Goal: Task Accomplishment & Management: Manage account settings

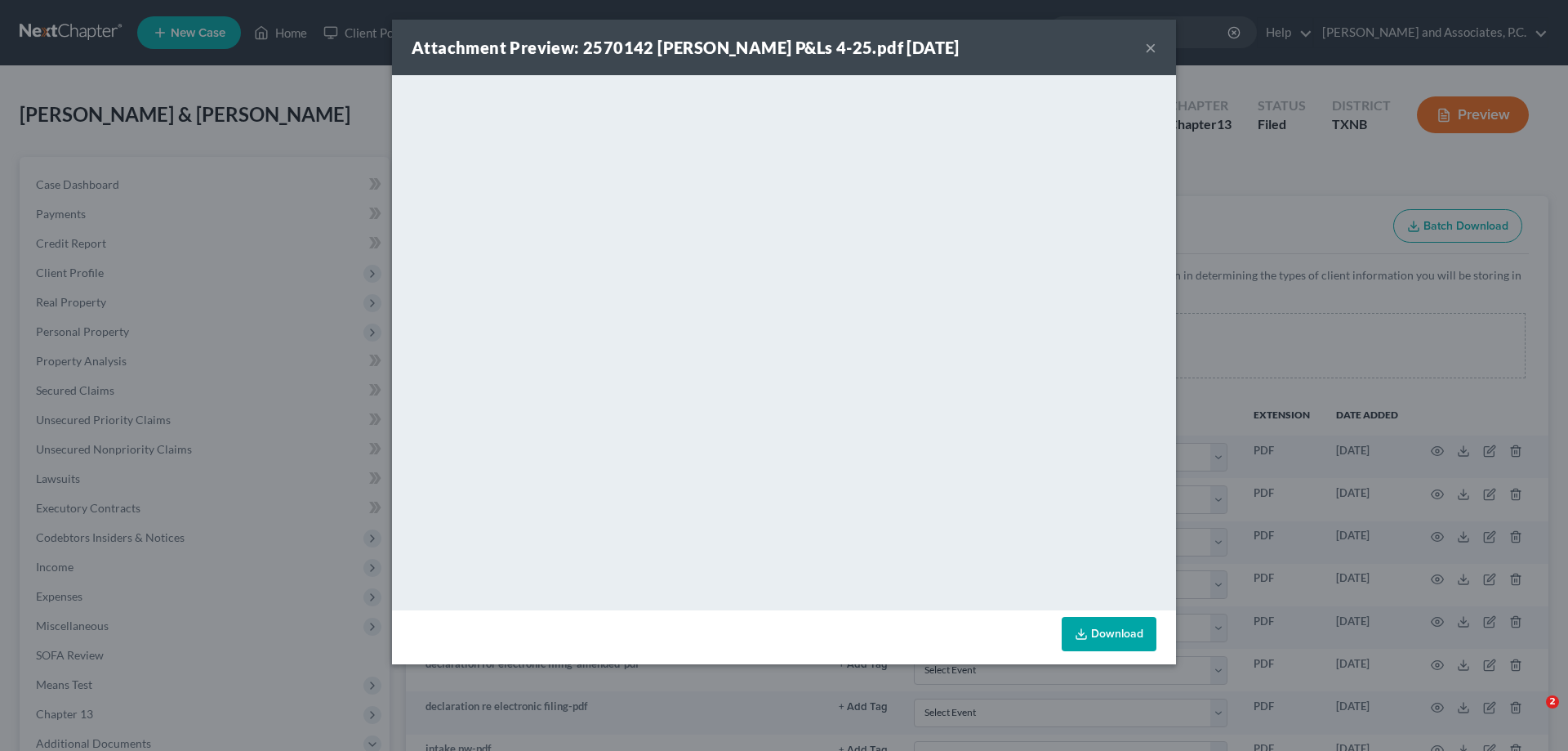
select select "6"
select select "21"
select select "18"
select select "10"
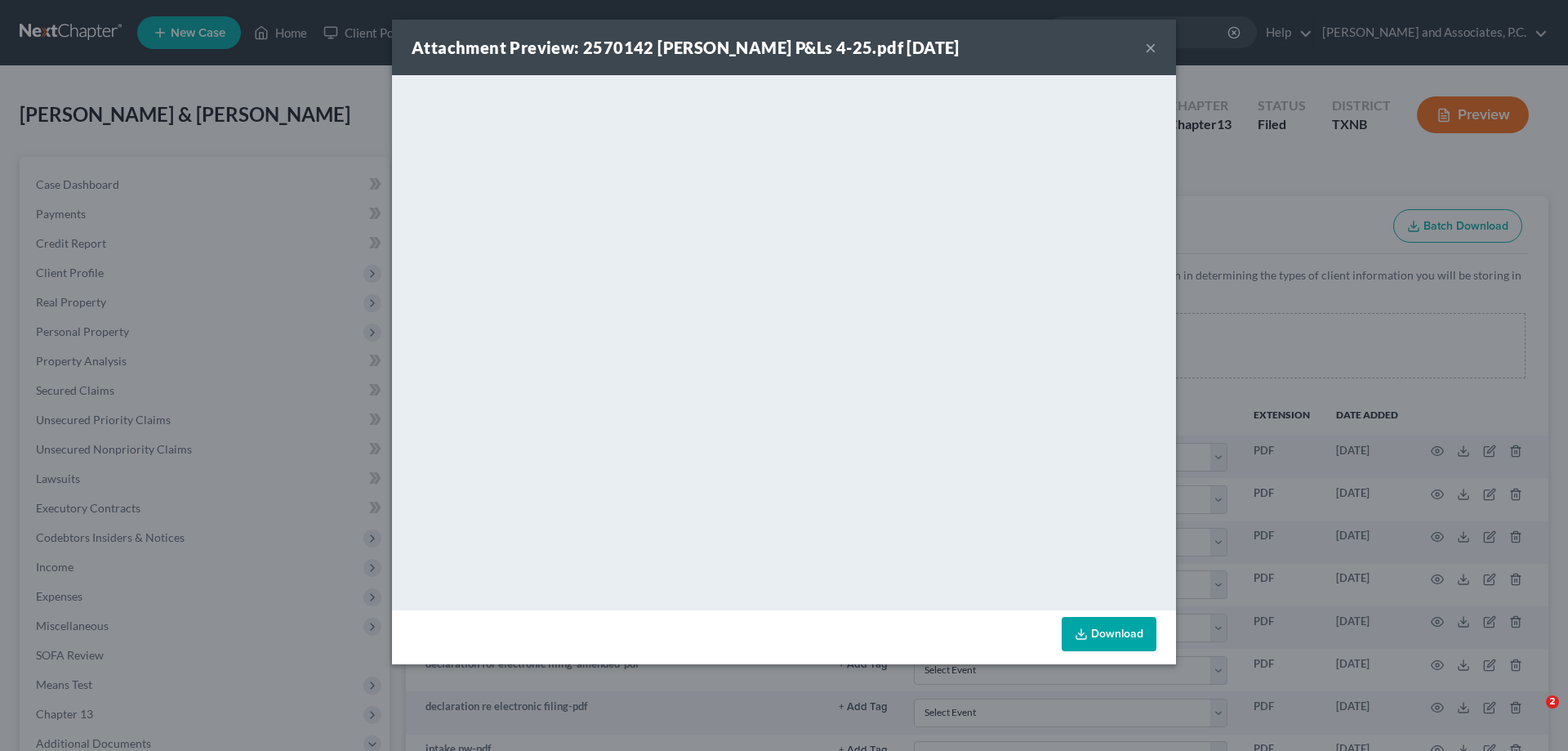
select select "21"
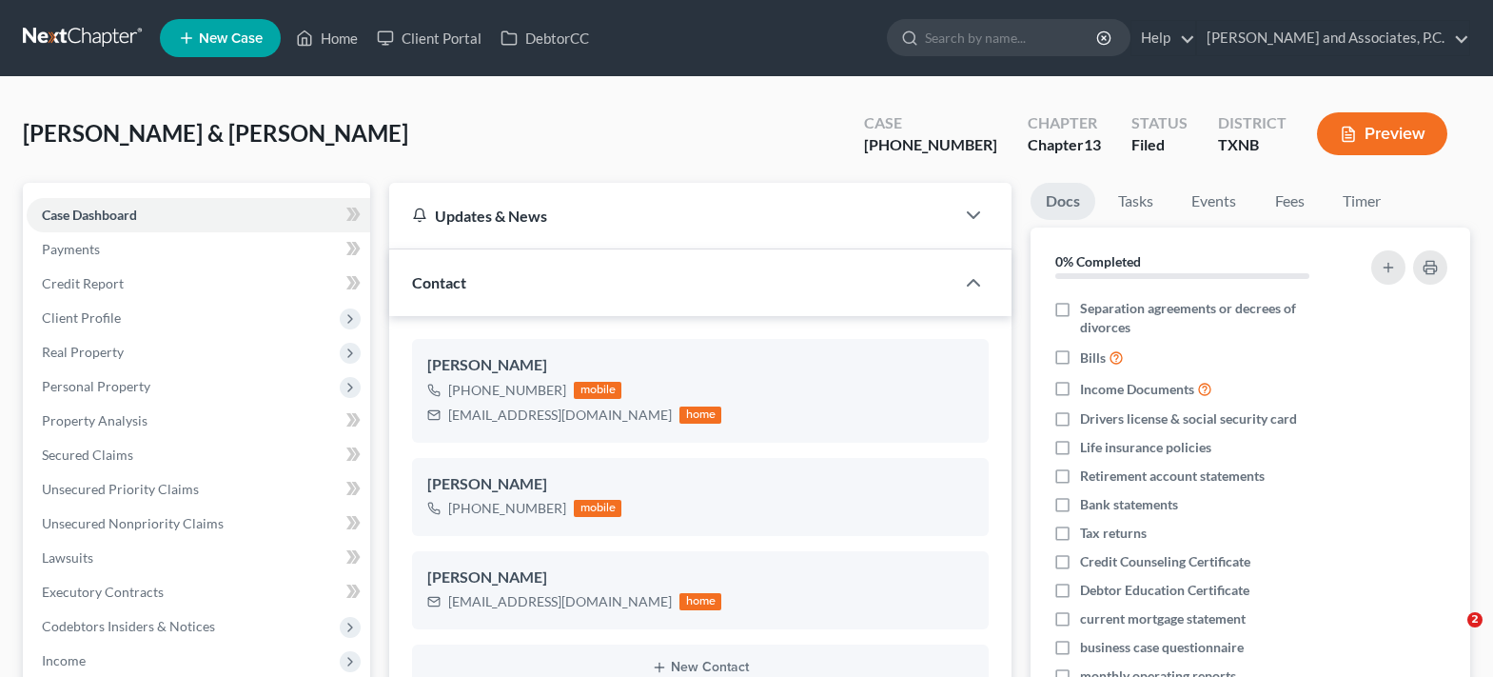
select select "5"
select select "0"
